Goal: Navigation & Orientation: Find specific page/section

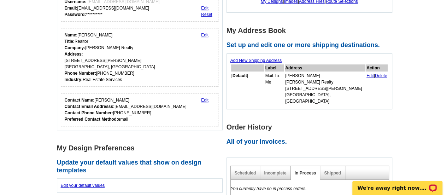
scroll to position [147, 0]
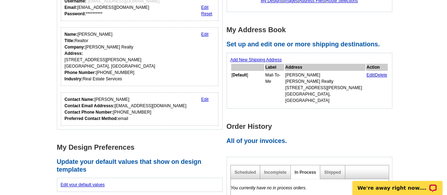
click at [274, 137] on h2 "All of your invoices." at bounding box center [312, 141] width 170 height 8
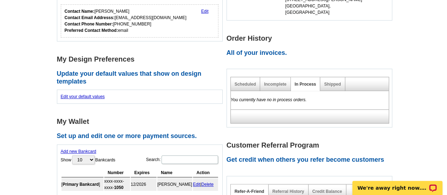
scroll to position [236, 0]
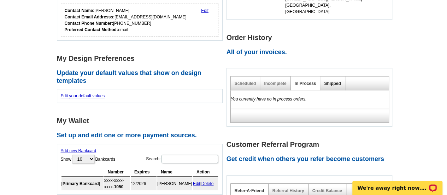
click at [332, 81] on link "Shipped" at bounding box center [332, 83] width 17 height 5
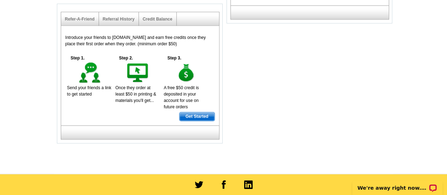
scroll to position [484, 0]
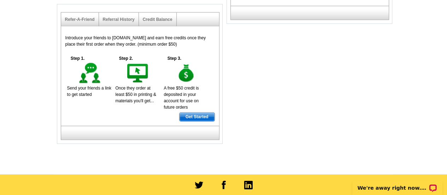
click at [199, 115] on span "Get Started" at bounding box center [197, 116] width 35 height 8
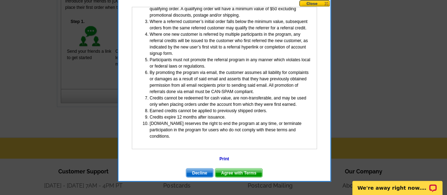
scroll to position [610, 0]
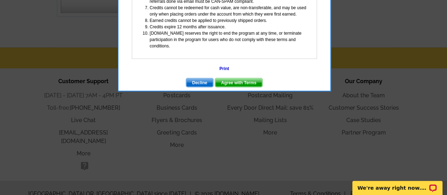
click at [243, 81] on span "Agree with Terms" at bounding box center [238, 82] width 47 height 8
